Goal: Transaction & Acquisition: Book appointment/travel/reservation

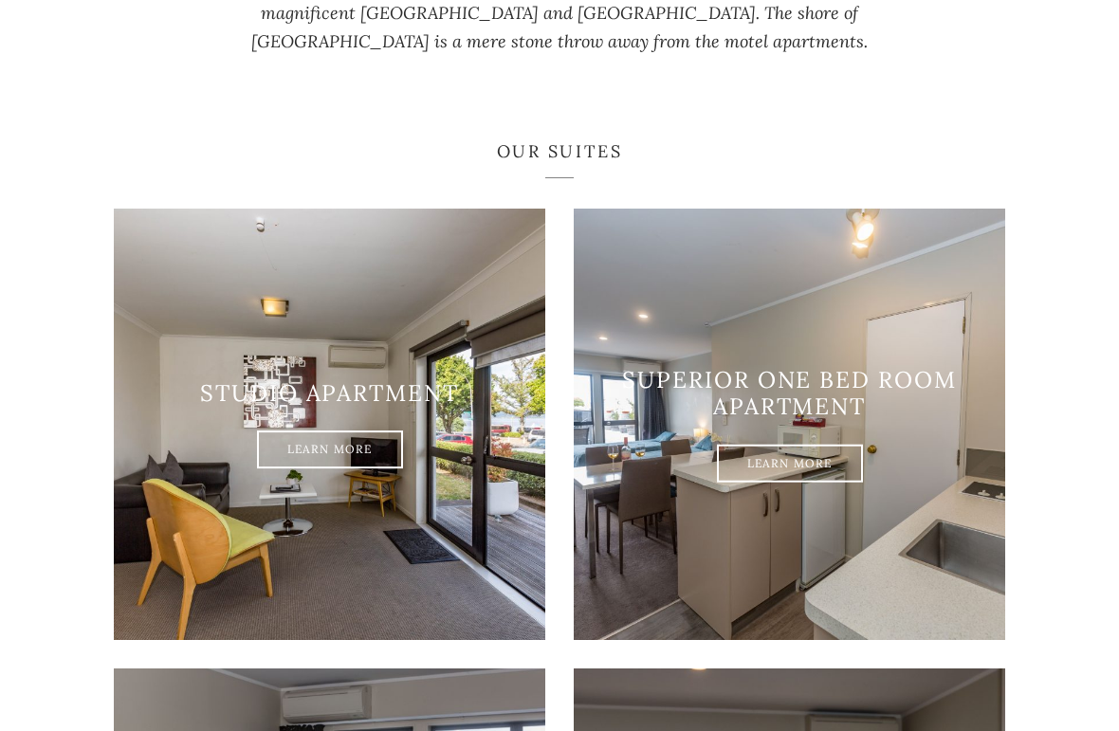
scroll to position [1000, 0]
click at [390, 459] on link "Learn More" at bounding box center [330, 451] width 146 height 38
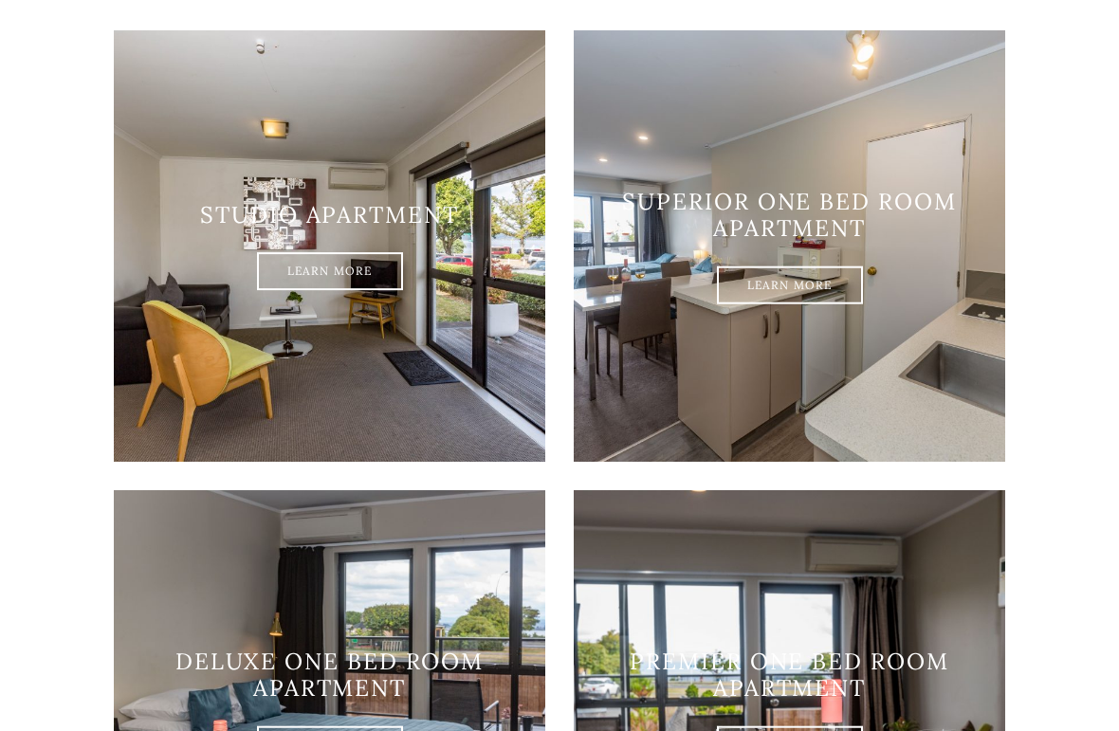
scroll to position [1216, 0]
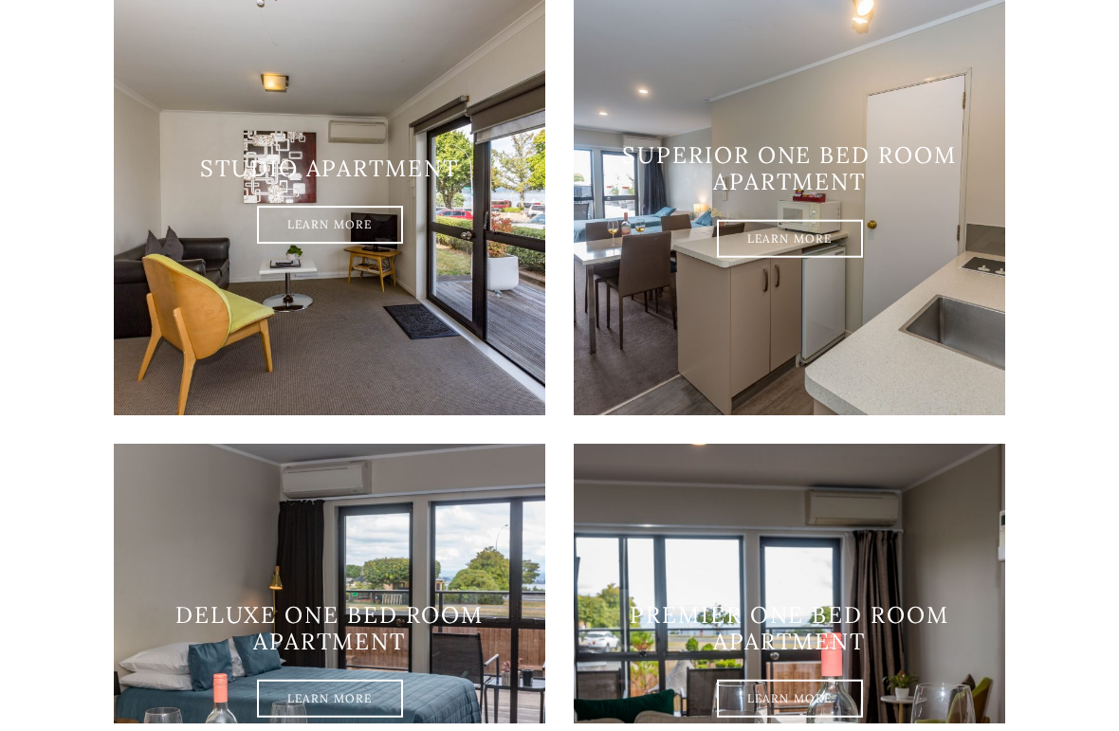
click at [835, 251] on link "Learn More" at bounding box center [790, 248] width 146 height 38
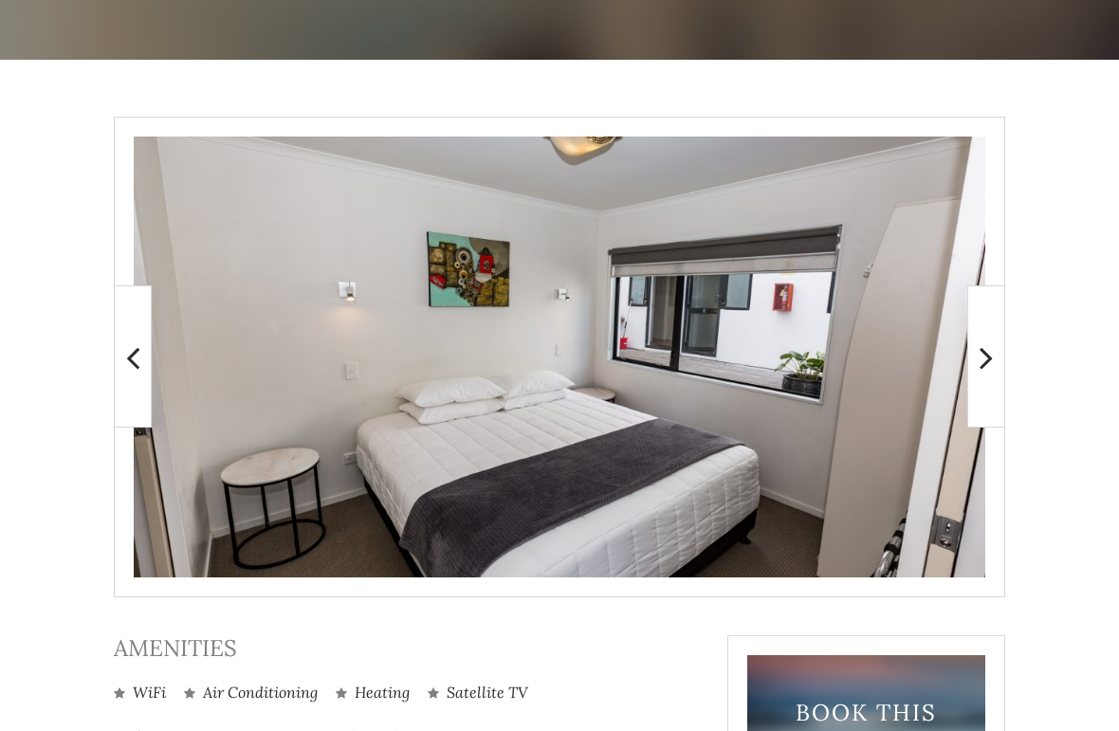
scroll to position [270, 0]
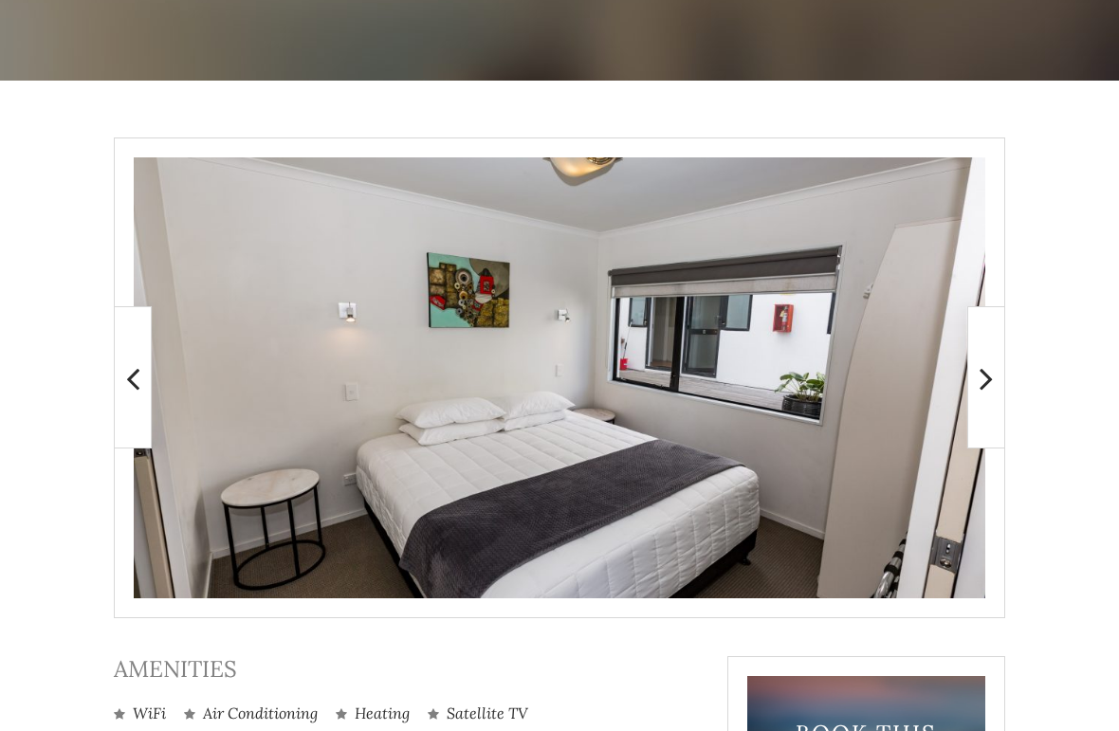
click at [991, 380] on icon at bounding box center [986, 378] width 13 height 38
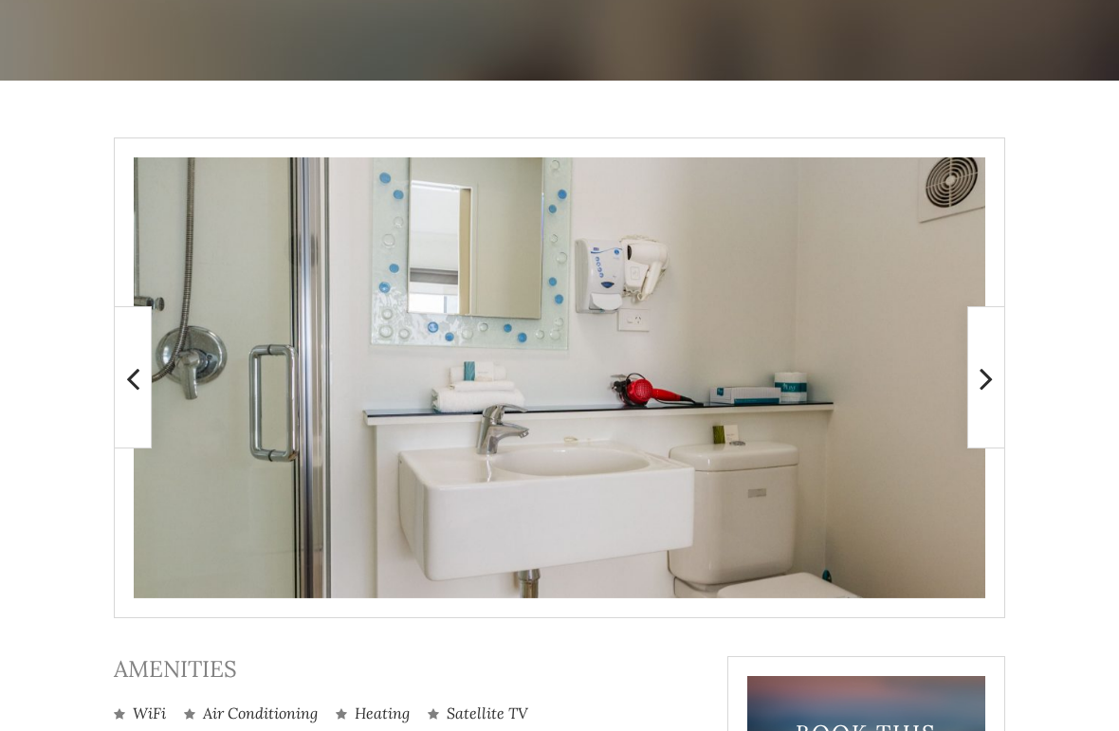
click at [992, 382] on icon at bounding box center [986, 378] width 13 height 38
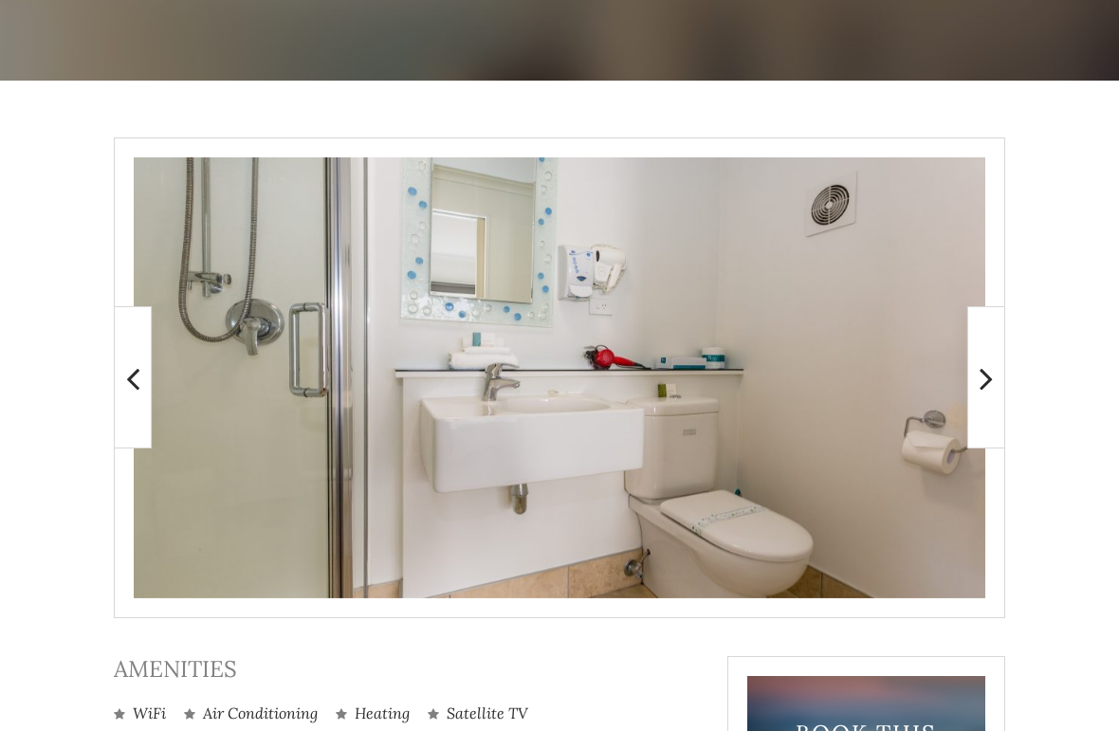
click at [988, 392] on icon at bounding box center [986, 378] width 13 height 38
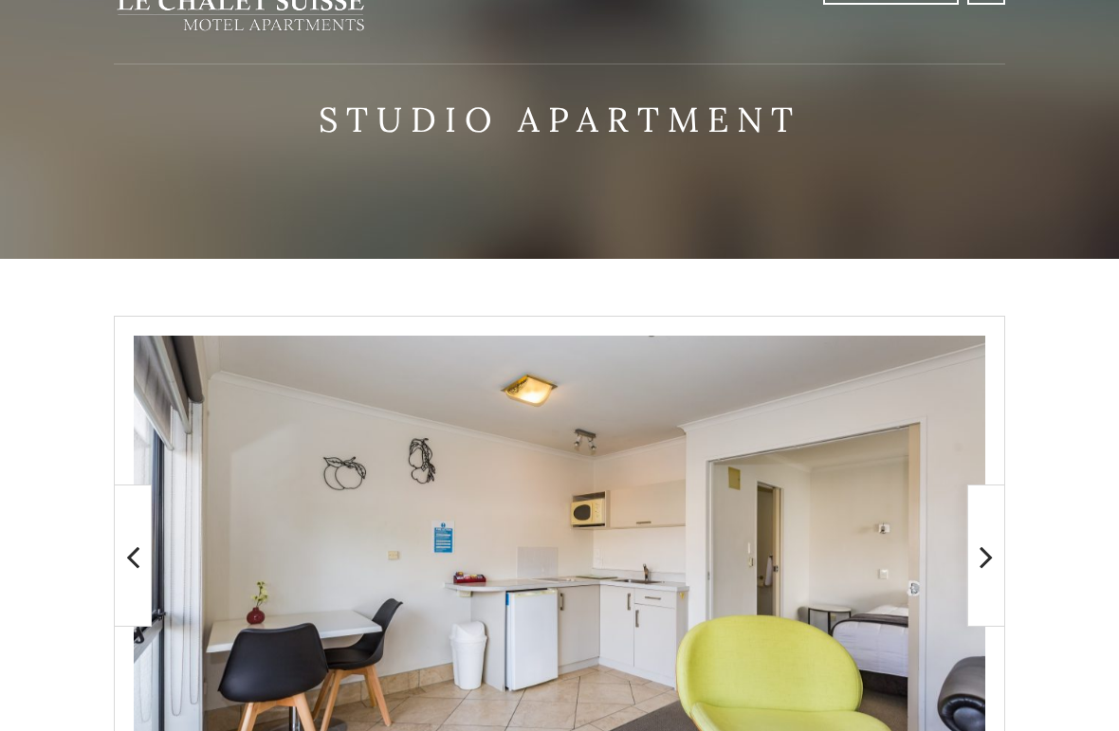
scroll to position [0, 0]
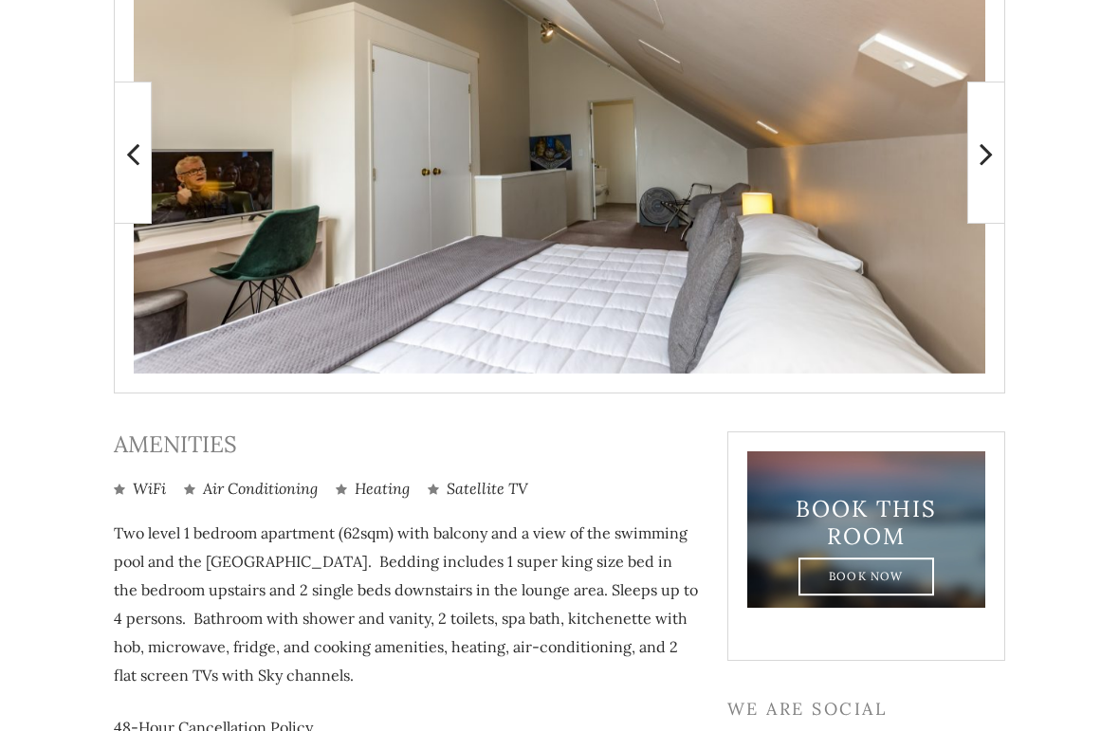
scroll to position [494, 0]
click at [993, 171] on icon at bounding box center [986, 155] width 13 height 38
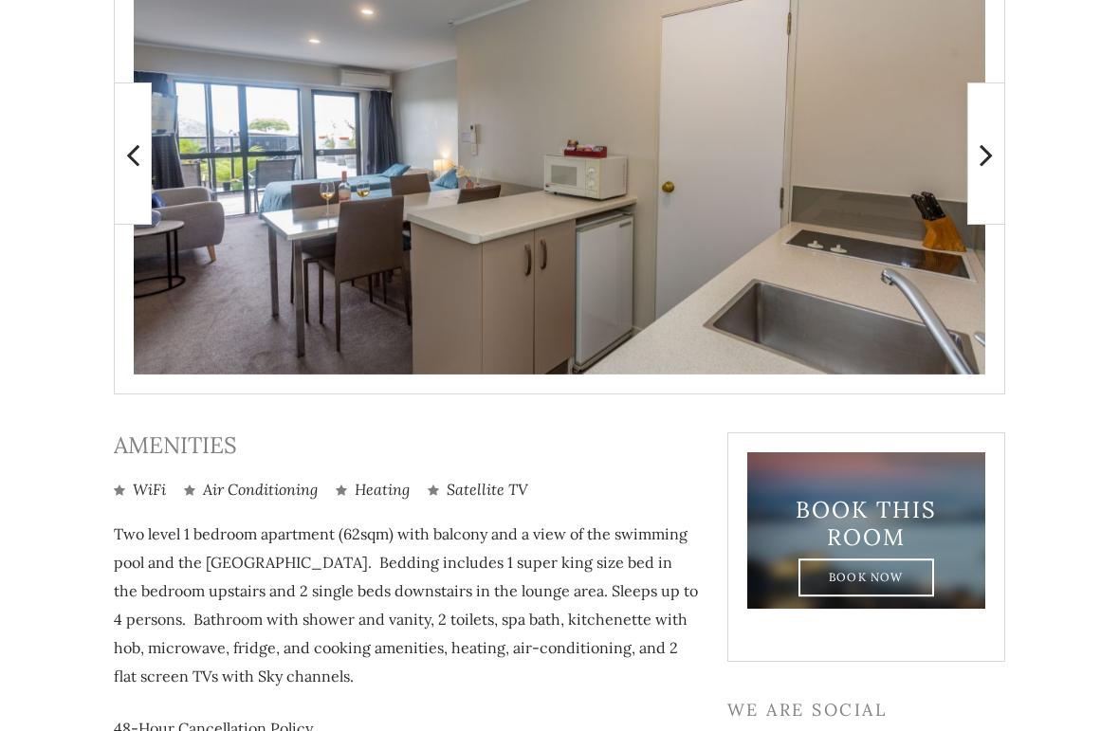
click at [990, 183] on span at bounding box center [986, 154] width 38 height 142
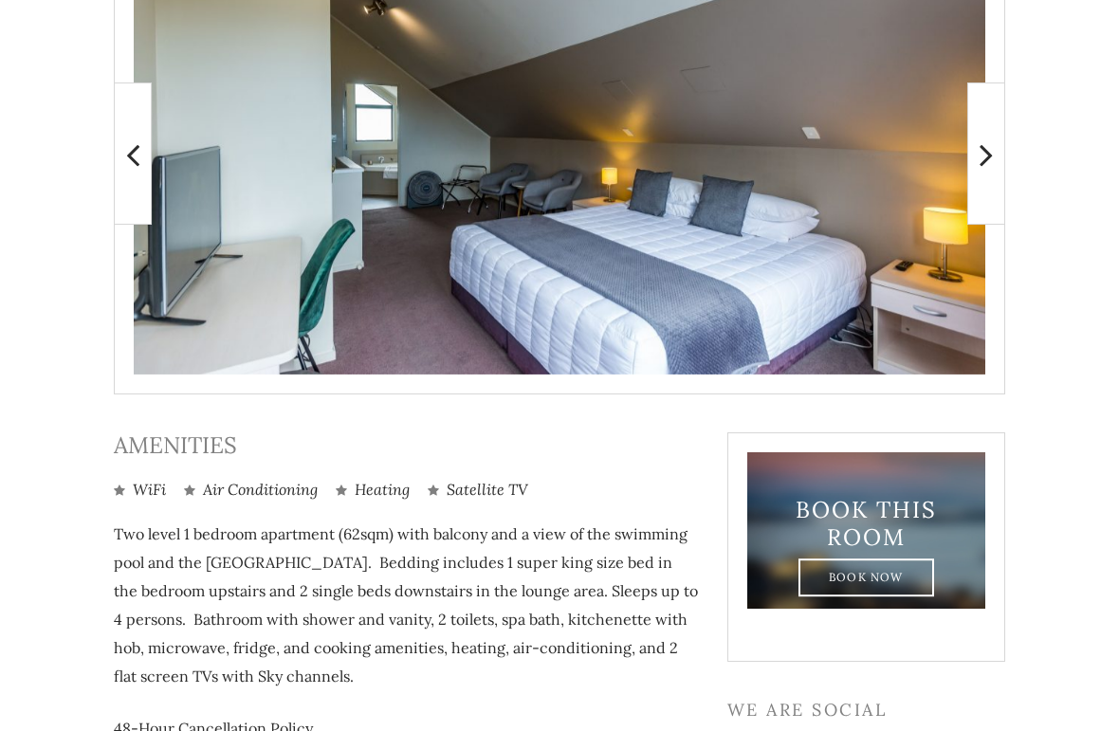
click at [993, 177] on span at bounding box center [986, 154] width 38 height 142
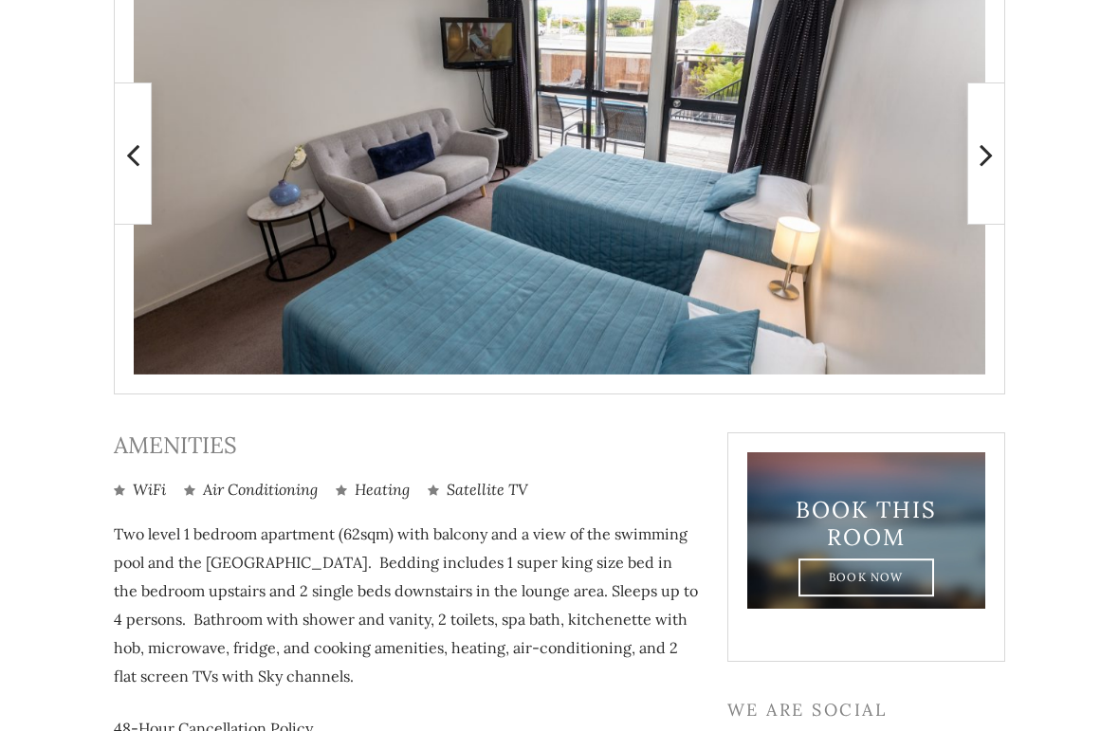
click at [989, 178] on span at bounding box center [986, 154] width 38 height 142
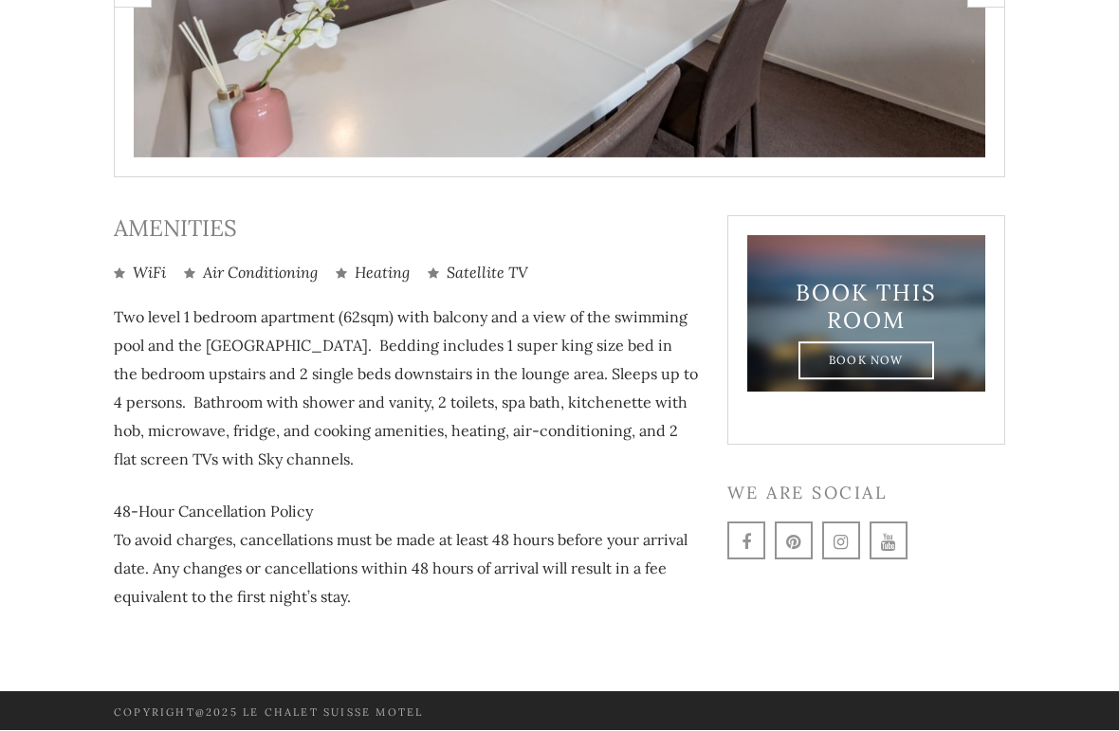
scroll to position [709, 0]
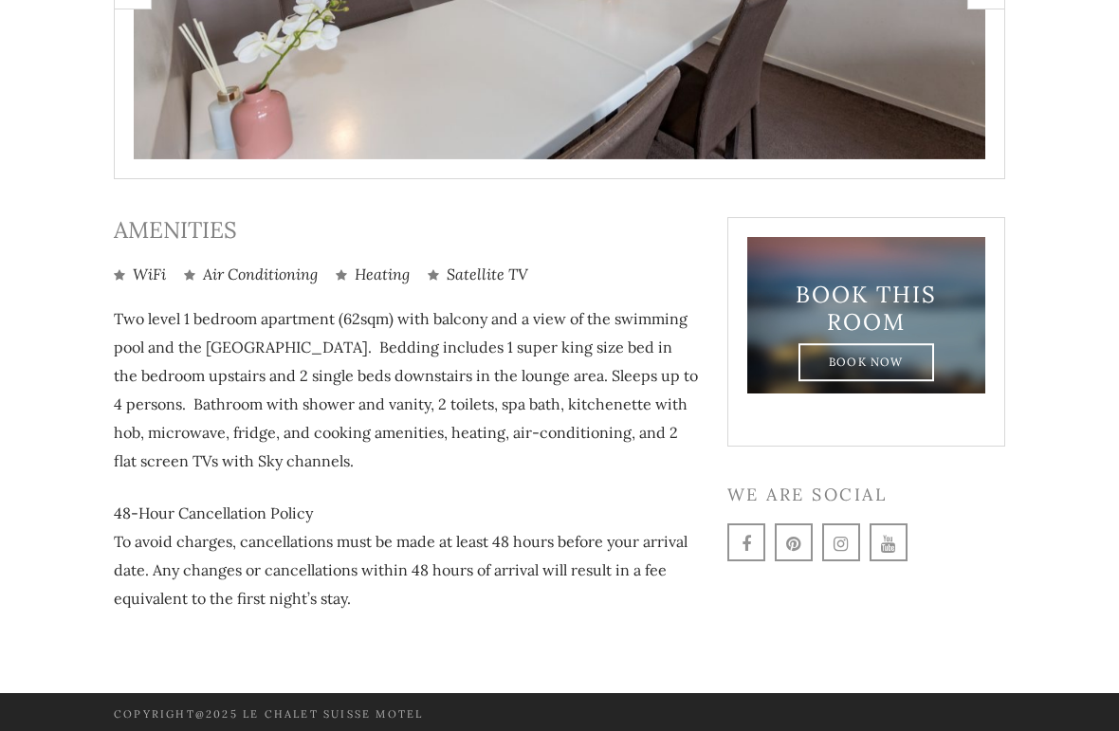
click at [921, 359] on link "Book Now" at bounding box center [867, 363] width 136 height 38
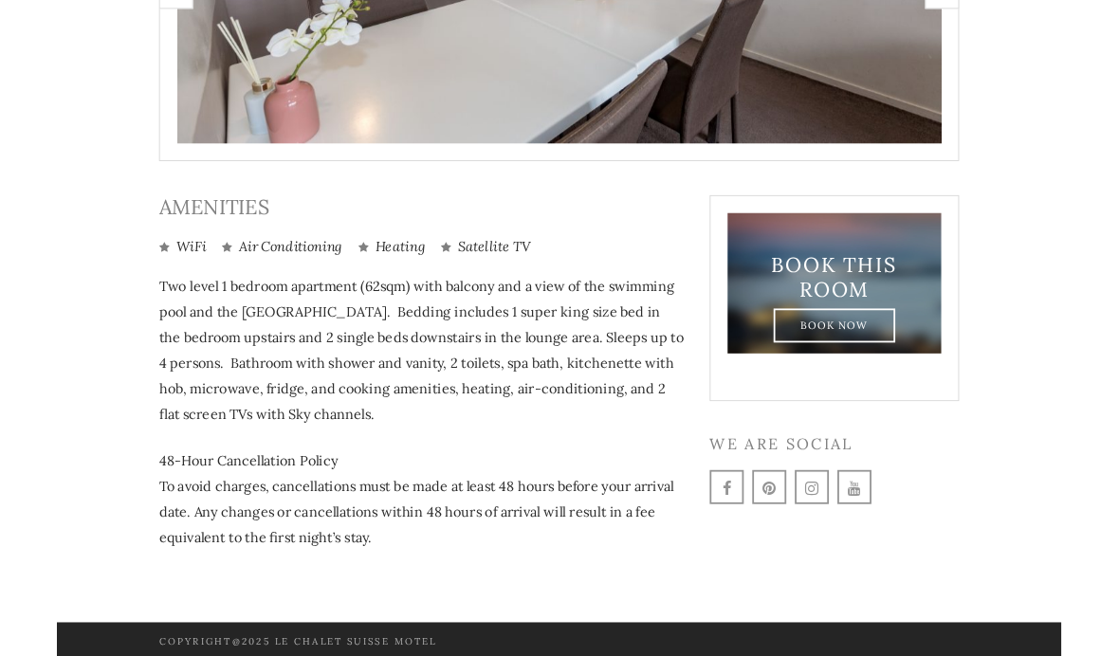
scroll to position [787, 0]
